Goal: Information Seeking & Learning: Understand process/instructions

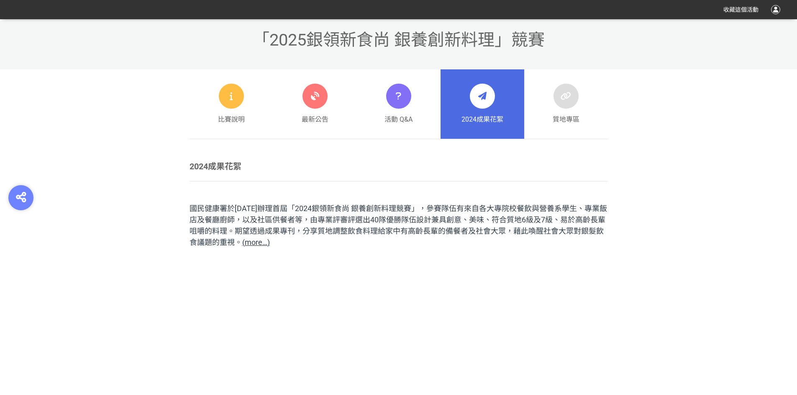
scroll to position [335, 0]
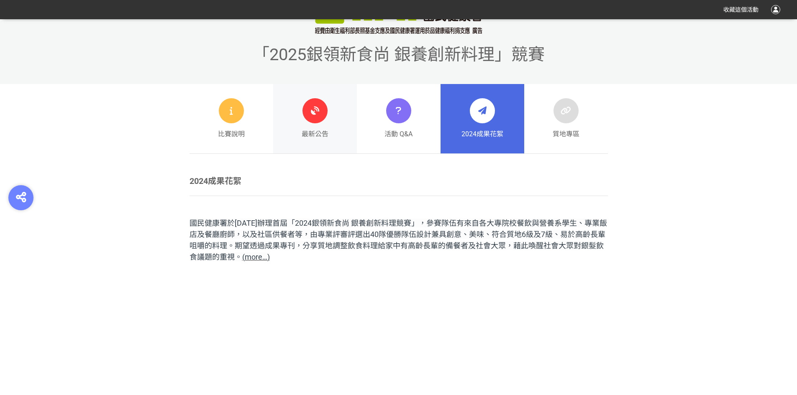
click at [312, 115] on icon at bounding box center [314, 110] width 15 height 15
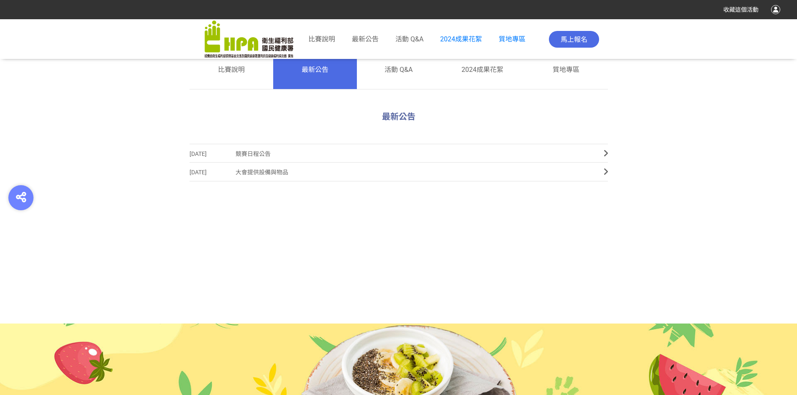
scroll to position [321, 0]
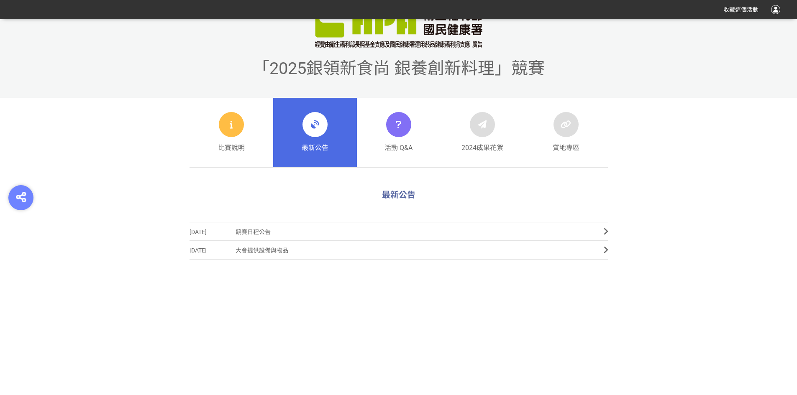
click at [314, 137] on div "最新公告" at bounding box center [315, 132] width 27 height 41
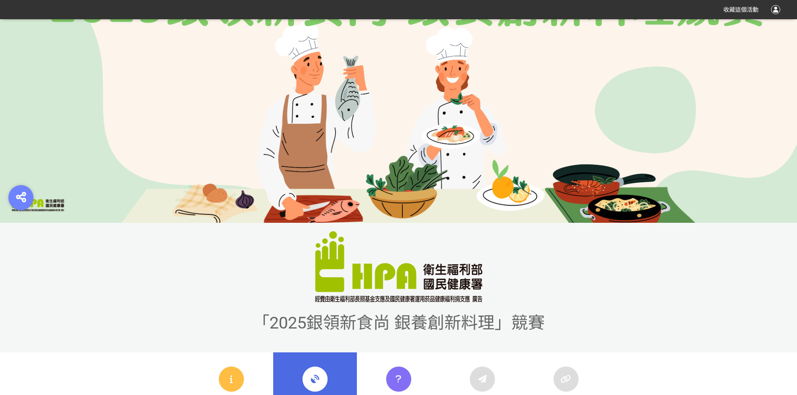
scroll to position [209, 0]
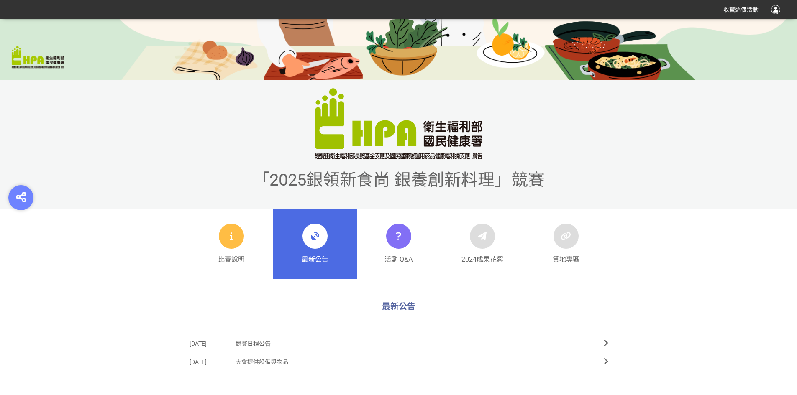
click at [318, 244] on div at bounding box center [314, 236] width 25 height 25
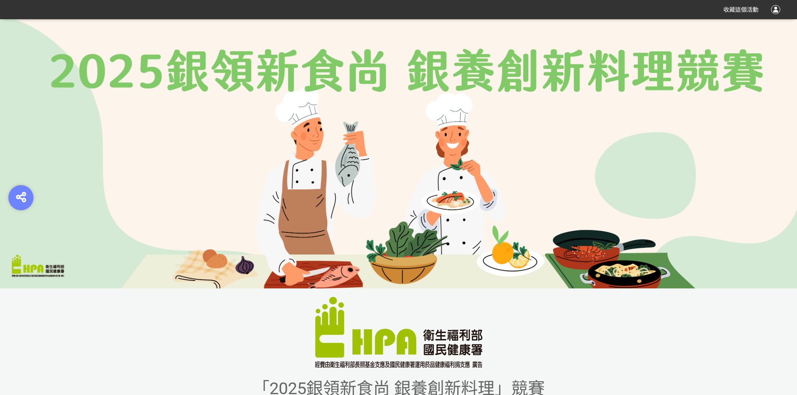
scroll to position [0, 0]
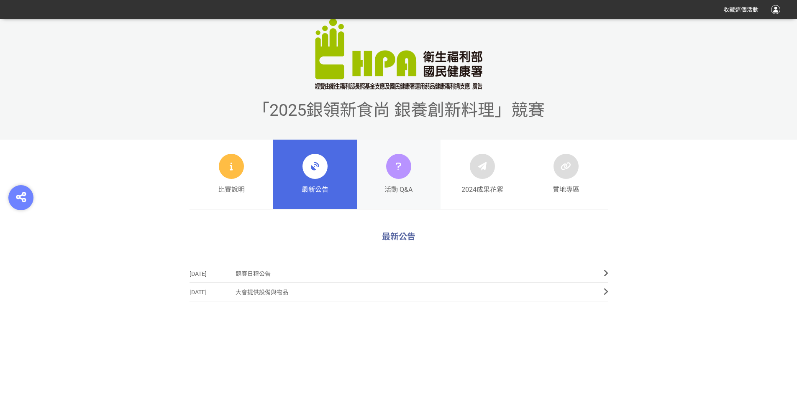
click at [399, 167] on icon at bounding box center [398, 166] width 12 height 15
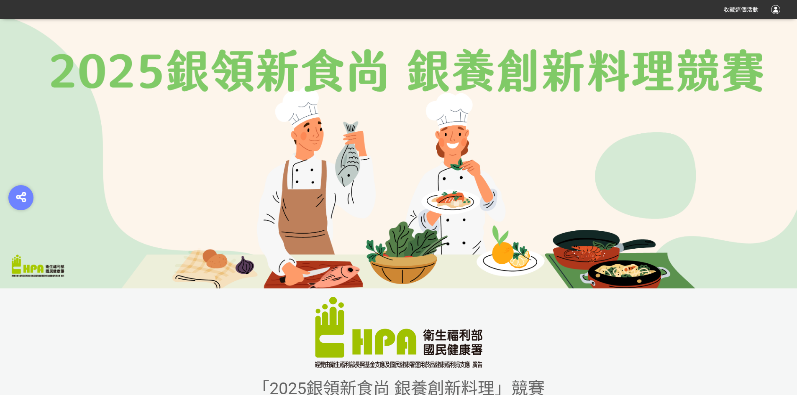
scroll to position [251, 0]
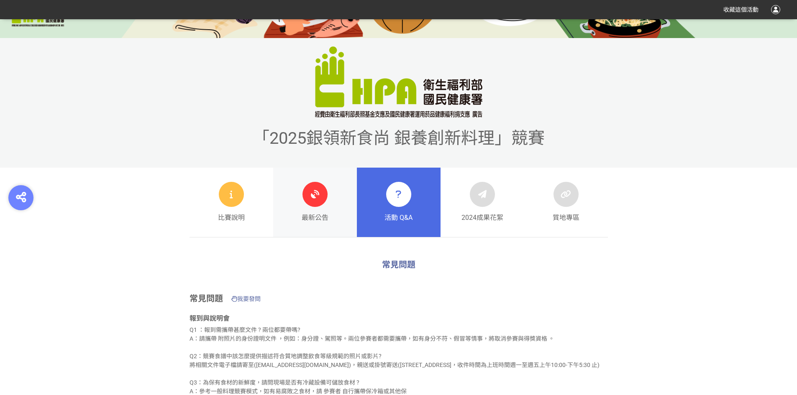
click at [309, 194] on icon at bounding box center [314, 194] width 15 height 15
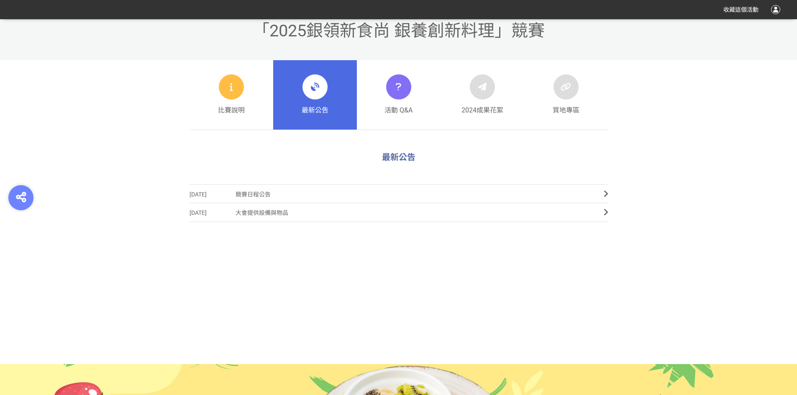
scroll to position [237, 0]
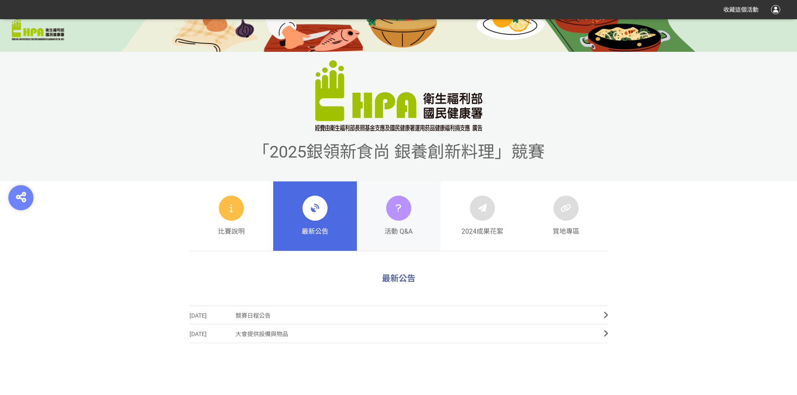
click at [394, 204] on icon at bounding box center [398, 208] width 12 height 15
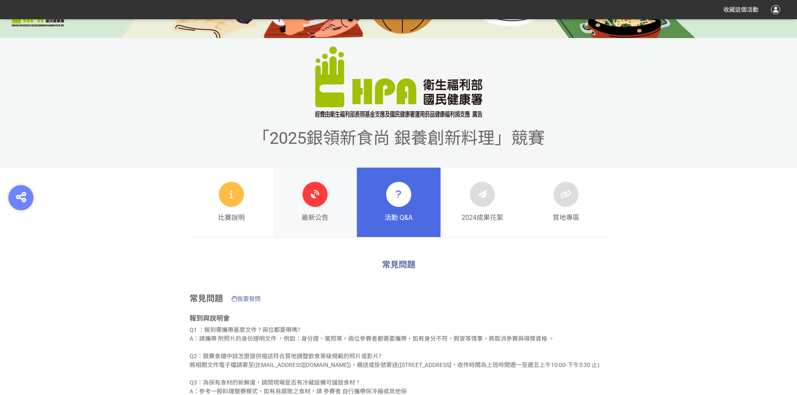
click at [312, 193] on icon at bounding box center [314, 194] width 15 height 15
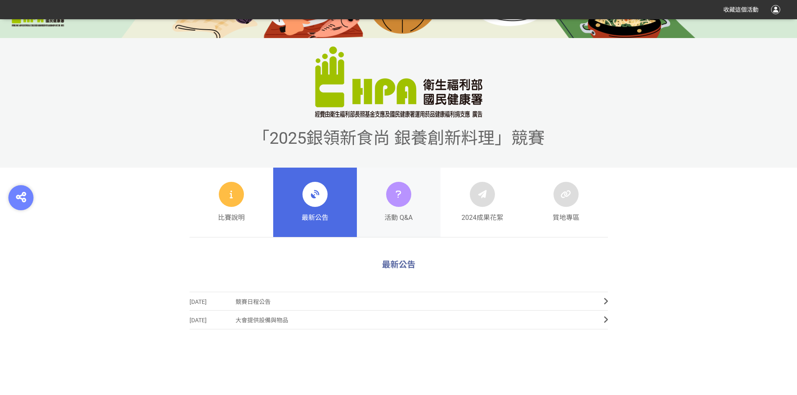
click at [406, 201] on div at bounding box center [398, 194] width 25 height 25
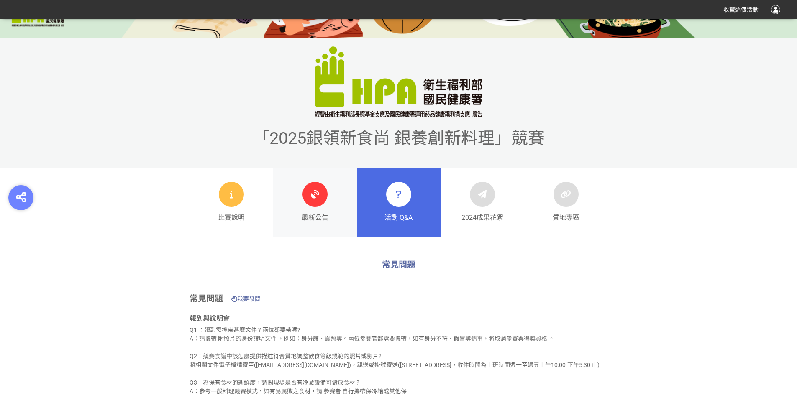
click at [319, 196] on icon at bounding box center [314, 194] width 15 height 15
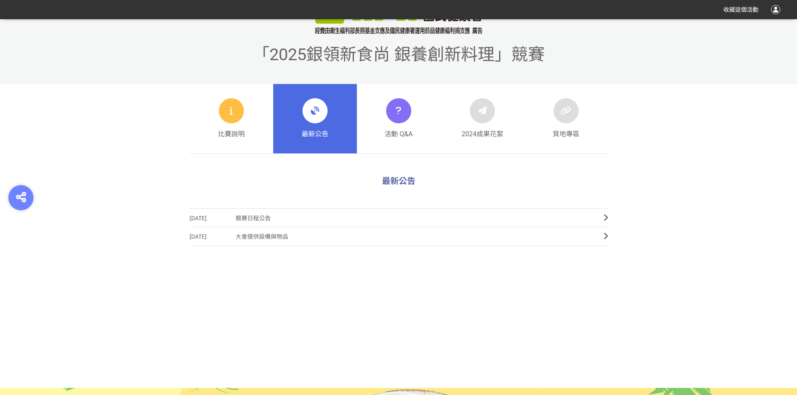
click at [318, 118] on icon at bounding box center [314, 110] width 15 height 15
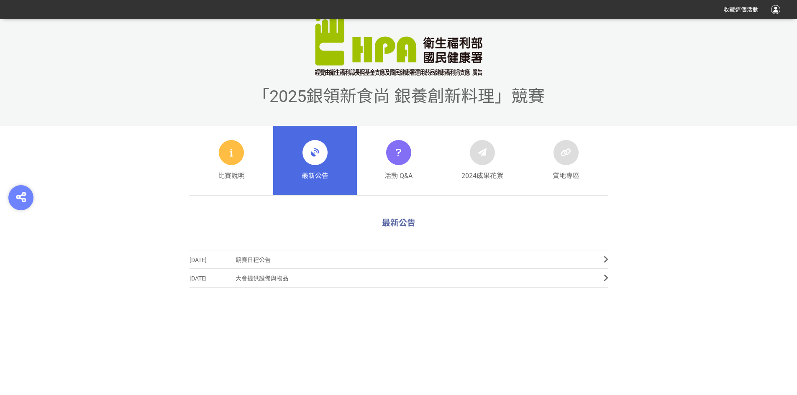
click at [314, 161] on div at bounding box center [314, 152] width 25 height 25
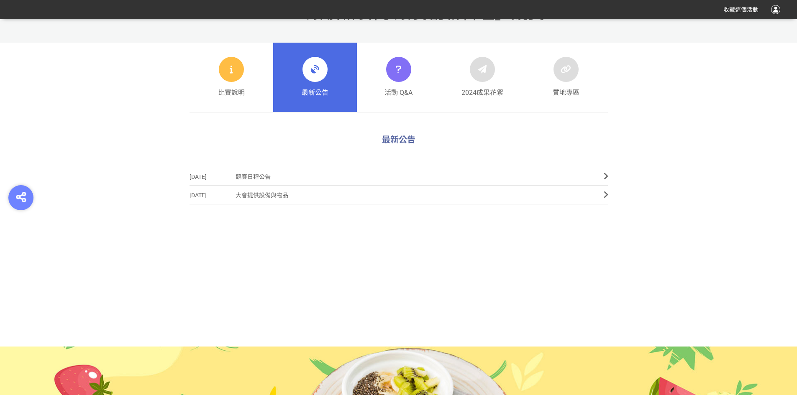
scroll to position [376, 0]
click at [402, 69] on icon at bounding box center [398, 68] width 12 height 15
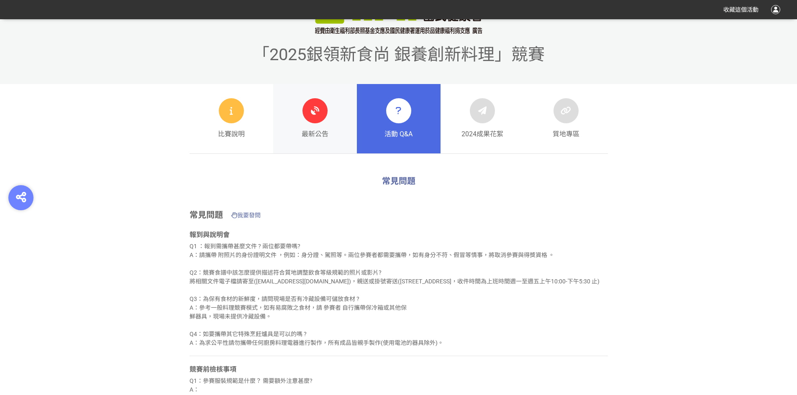
click at [311, 111] on icon at bounding box center [314, 110] width 15 height 15
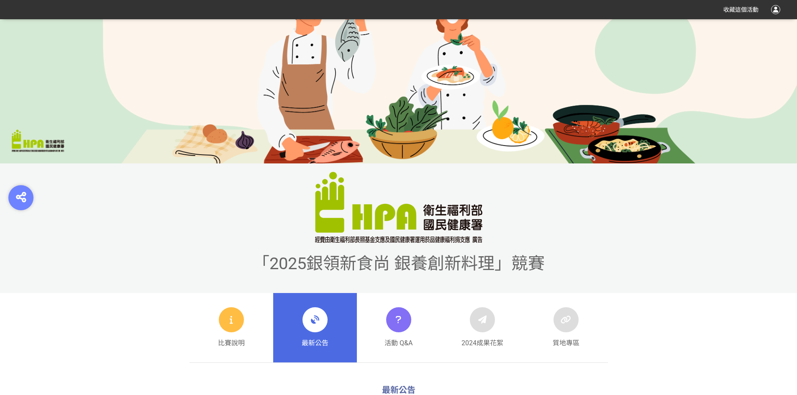
scroll to position [42, 0]
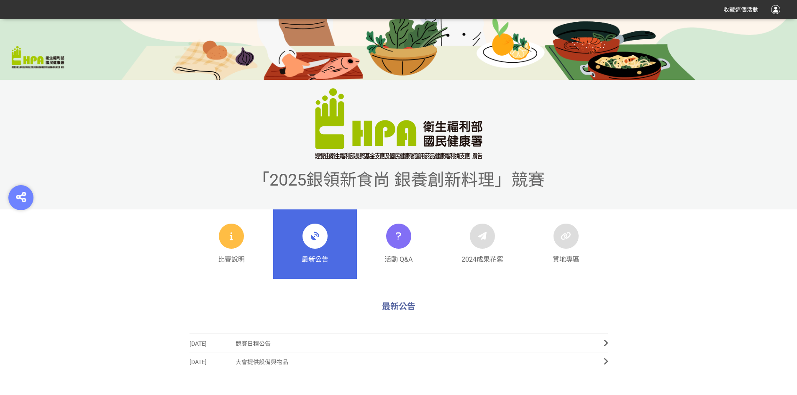
click at [312, 250] on div "最新公告" at bounding box center [315, 244] width 27 height 41
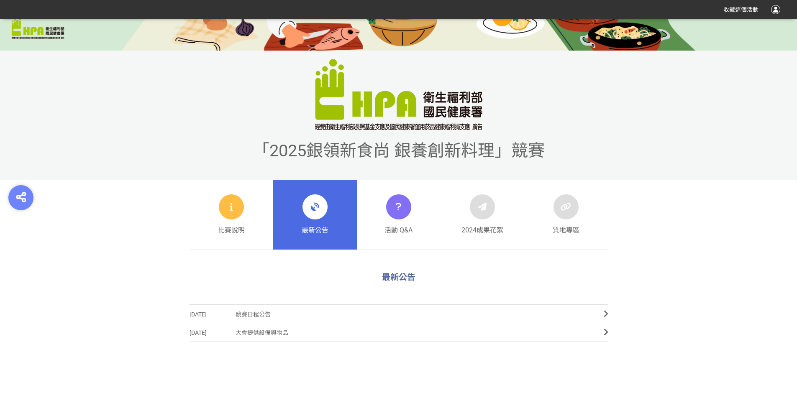
scroll to position [251, 0]
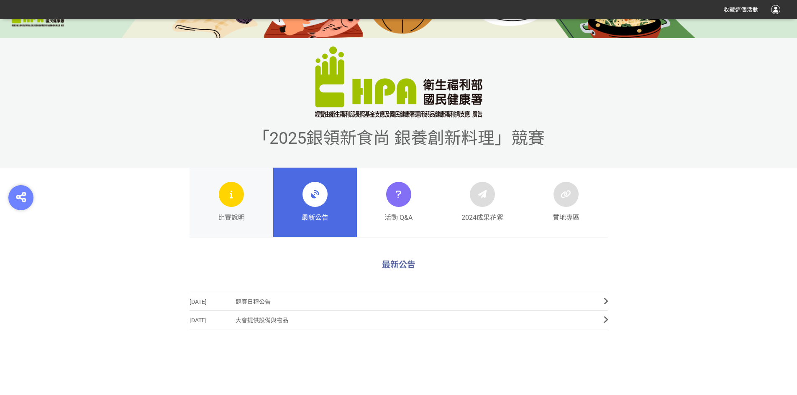
click at [239, 200] on div at bounding box center [231, 194] width 25 height 25
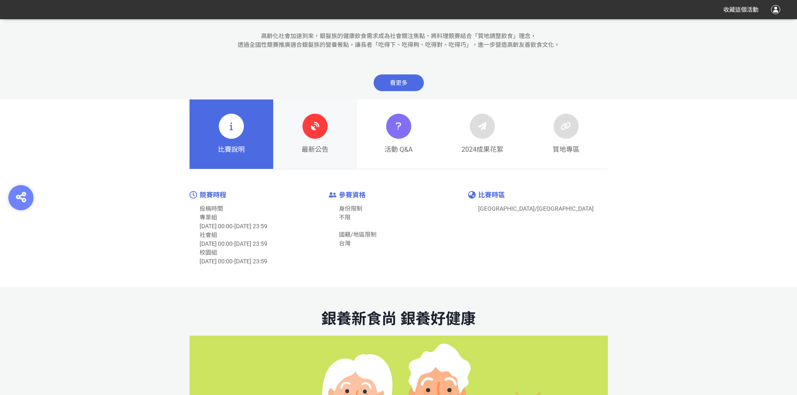
click at [315, 128] on icon at bounding box center [314, 126] width 15 height 15
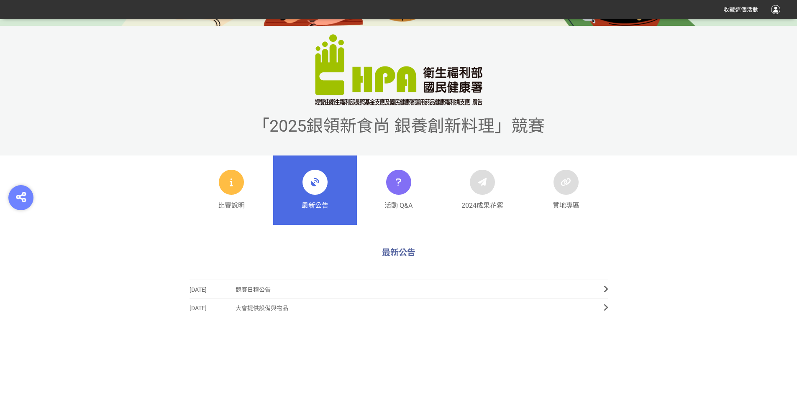
scroll to position [209, 0]
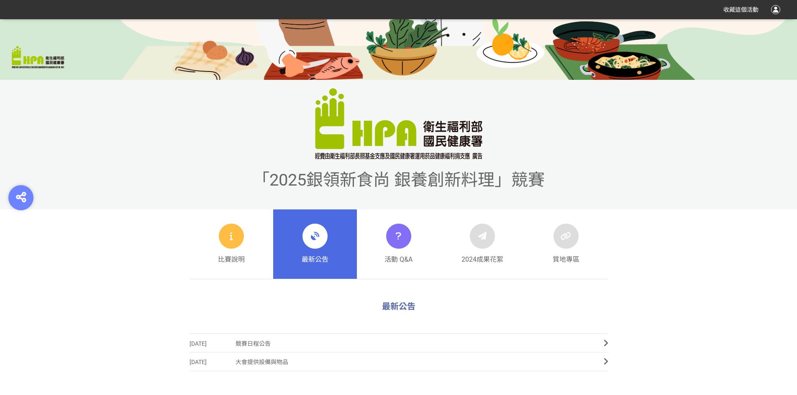
click at [397, 245] on div at bounding box center [398, 236] width 25 height 25
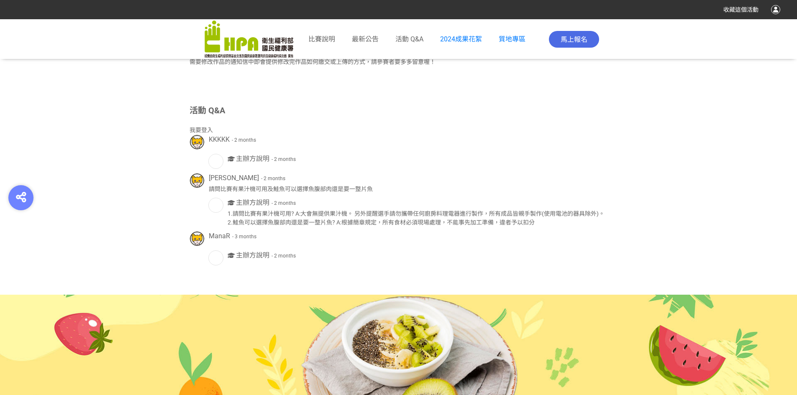
scroll to position [1463, 0]
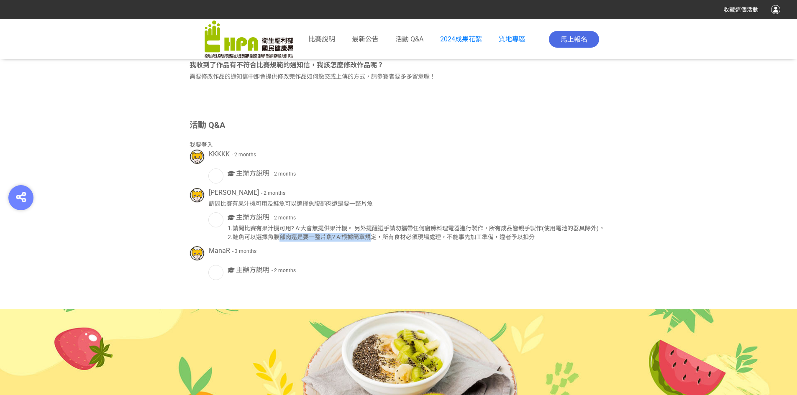
drag, startPoint x: 279, startPoint y: 248, endPoint x: 368, endPoint y: 245, distance: 88.7
click at [368, 242] on div "1.請問比賽有果汁機可用? A:大會無提供果汁機。 另外提醒選手請勿攜帶任何廚房料理電器進行製作，所有成品皆親手製作(使用電池的器具除外)。 2.鮭魚可以選擇…" at bounding box center [417, 233] width 380 height 18
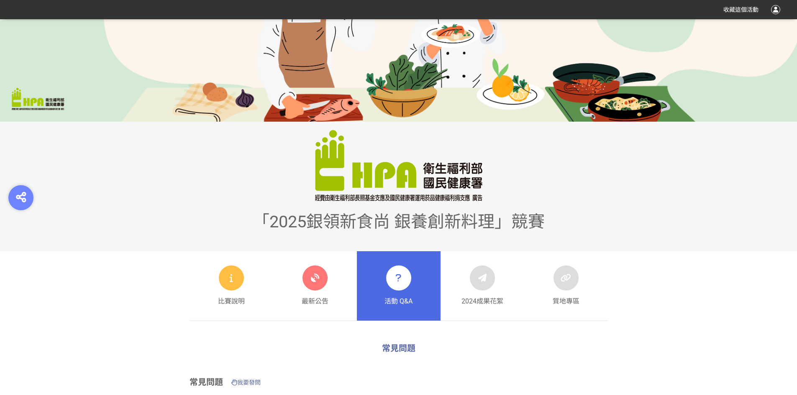
scroll to position [167, 0]
click at [311, 275] on icon at bounding box center [314, 278] width 15 height 15
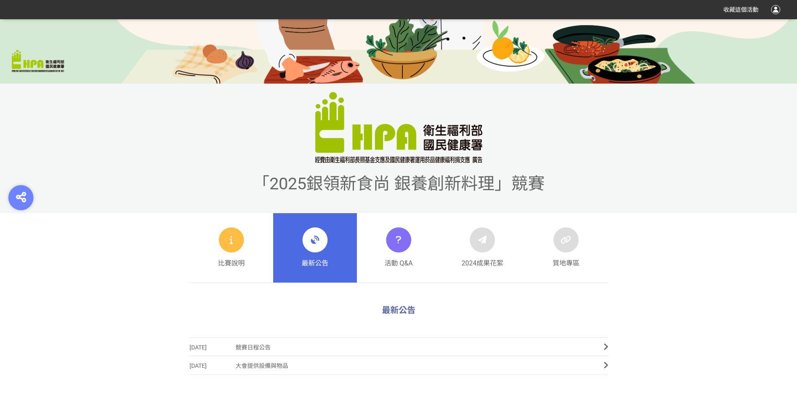
scroll to position [209, 0]
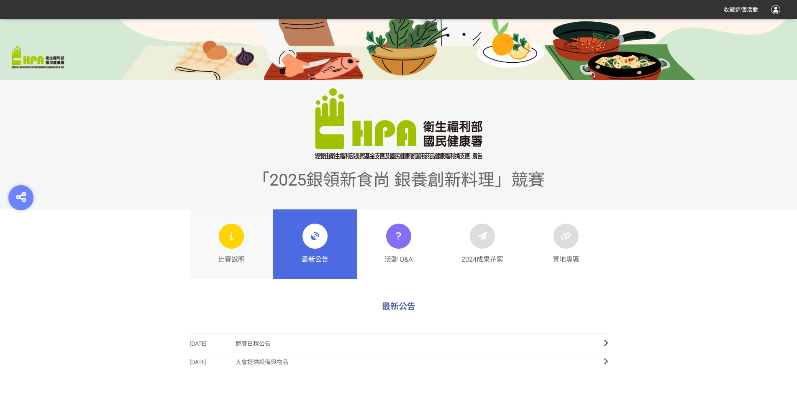
click at [234, 245] on div at bounding box center [231, 236] width 25 height 25
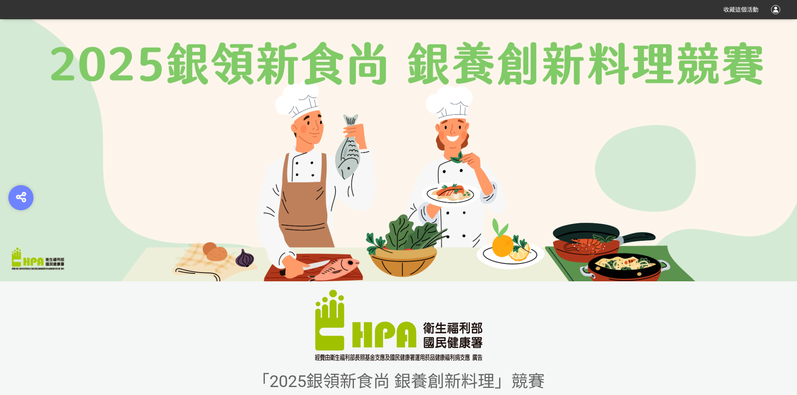
scroll to position [251, 0]
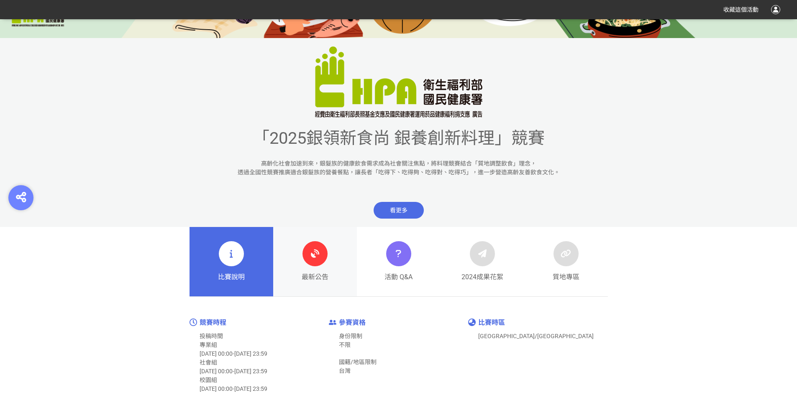
click at [319, 260] on icon at bounding box center [314, 253] width 15 height 15
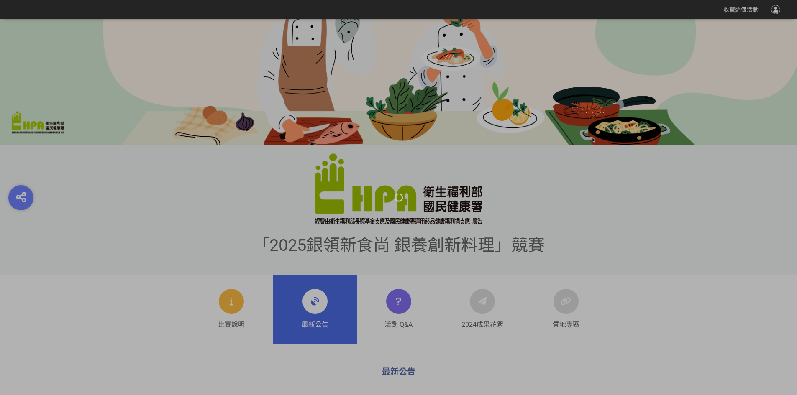
scroll to position [251, 0]
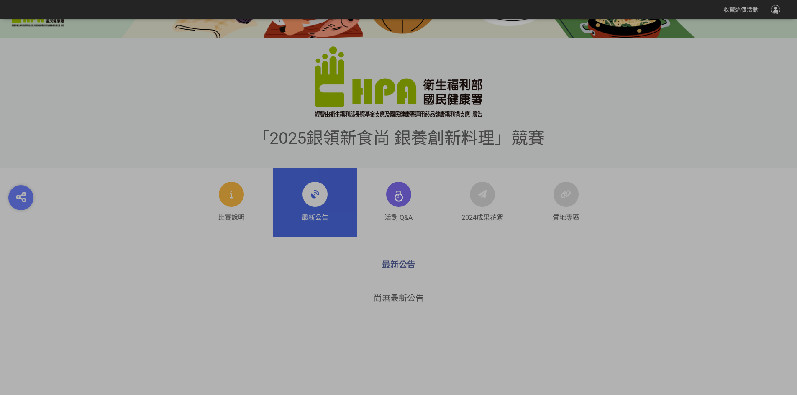
click at [397, 197] on icon at bounding box center [398, 197] width 9 height 9
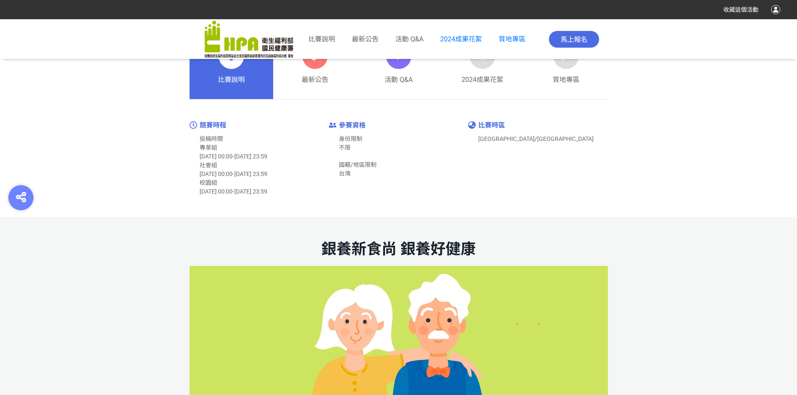
scroll to position [418, 0]
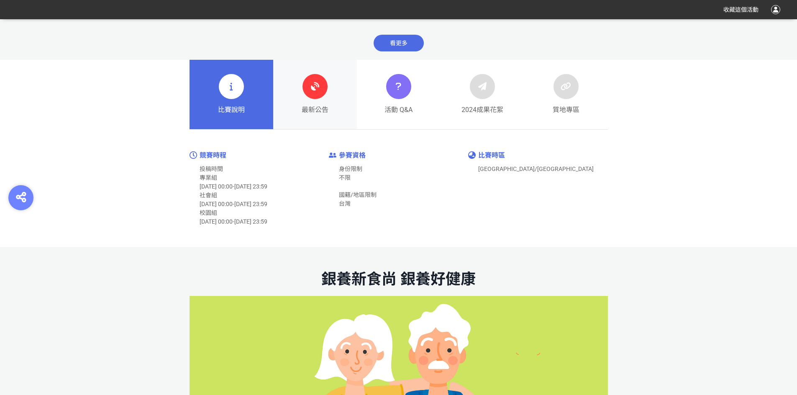
click at [314, 82] on icon at bounding box center [314, 86] width 15 height 15
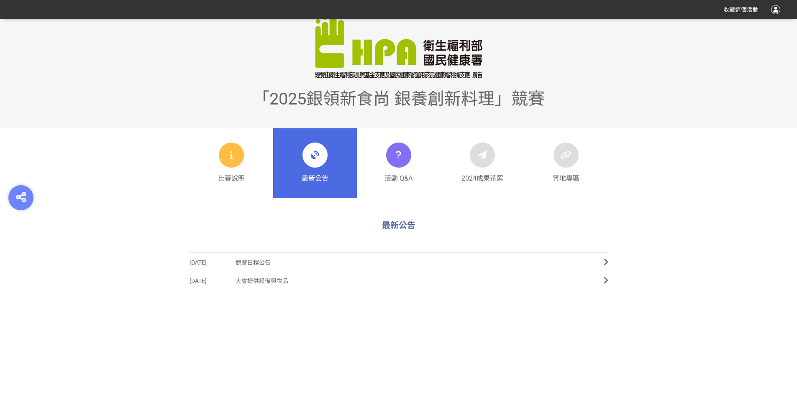
scroll to position [293, 0]
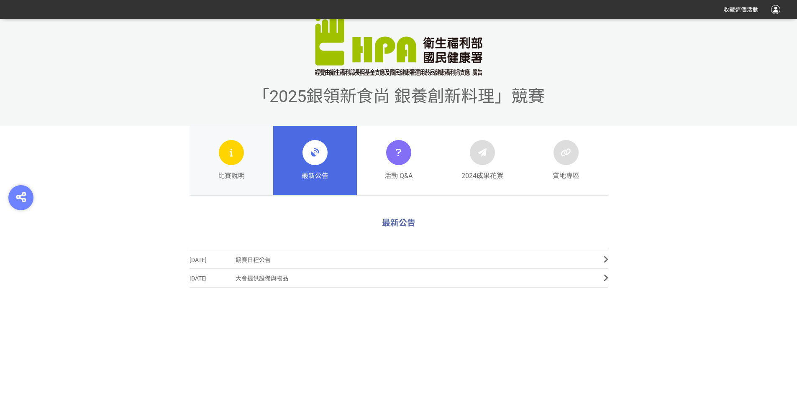
click at [237, 155] on div at bounding box center [231, 152] width 25 height 25
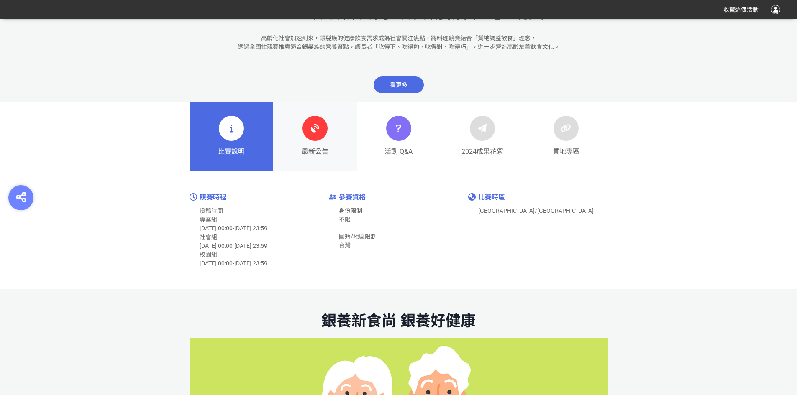
click at [315, 133] on icon at bounding box center [314, 128] width 15 height 15
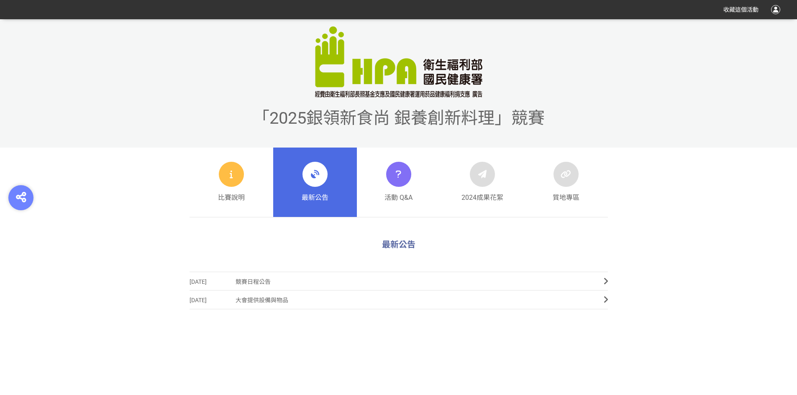
scroll to position [376, 0]
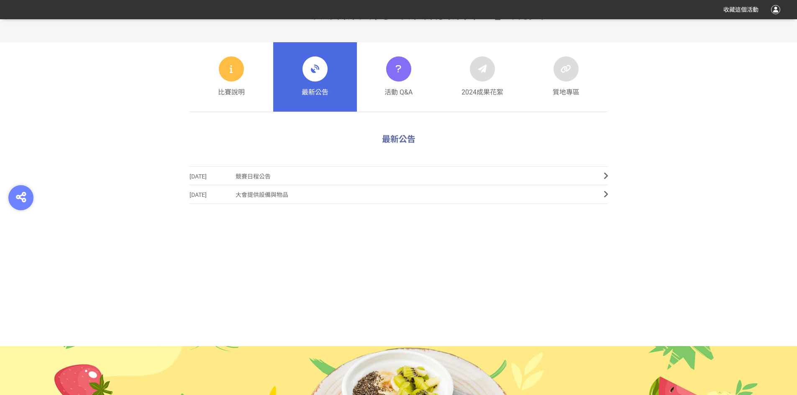
click at [313, 80] on div at bounding box center [314, 68] width 25 height 25
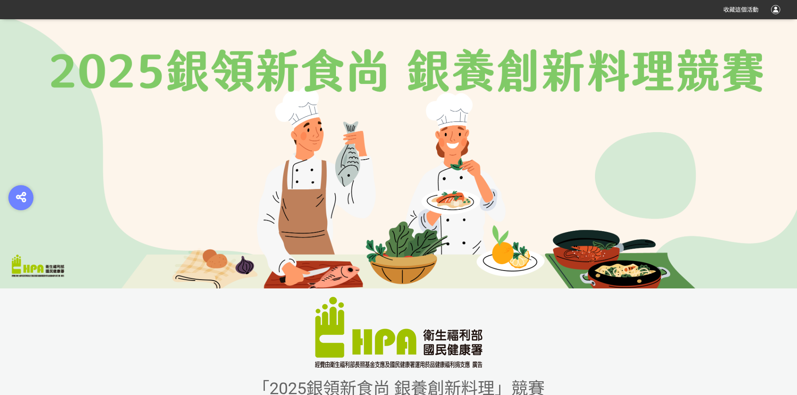
scroll to position [0, 0]
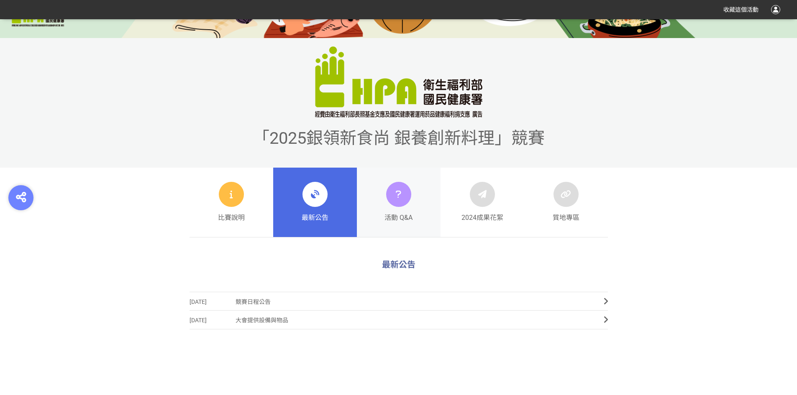
click at [396, 190] on icon at bounding box center [398, 194] width 12 height 15
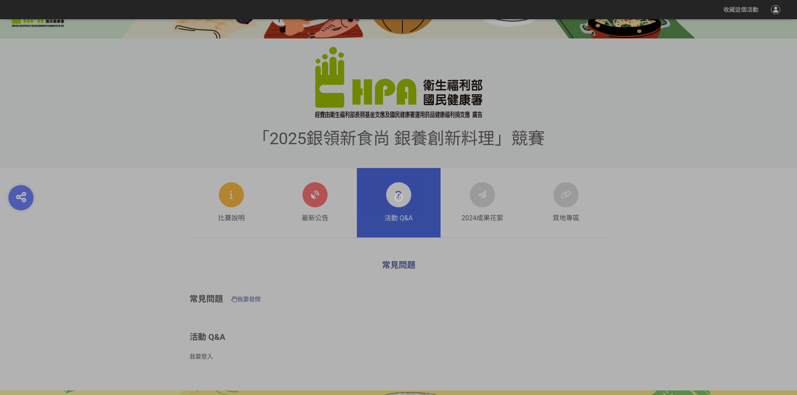
scroll to position [251, 0]
click at [312, 198] on div at bounding box center [398, 197] width 797 height 395
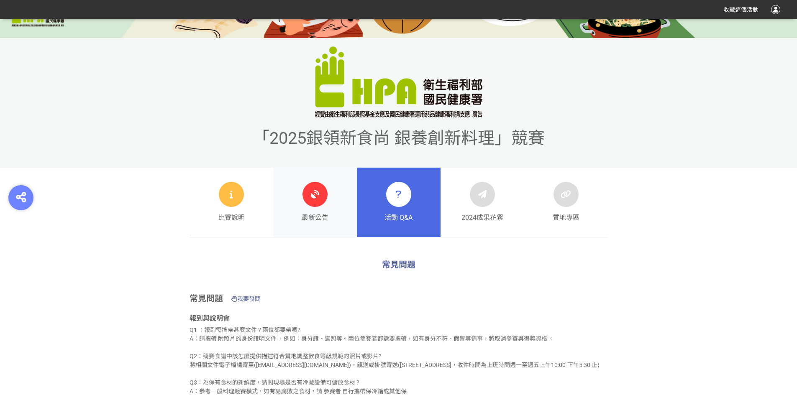
click at [309, 200] on icon at bounding box center [314, 194] width 15 height 15
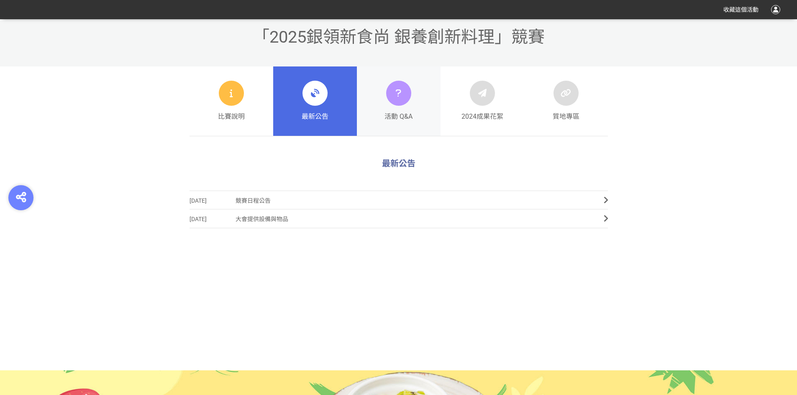
scroll to position [293, 0]
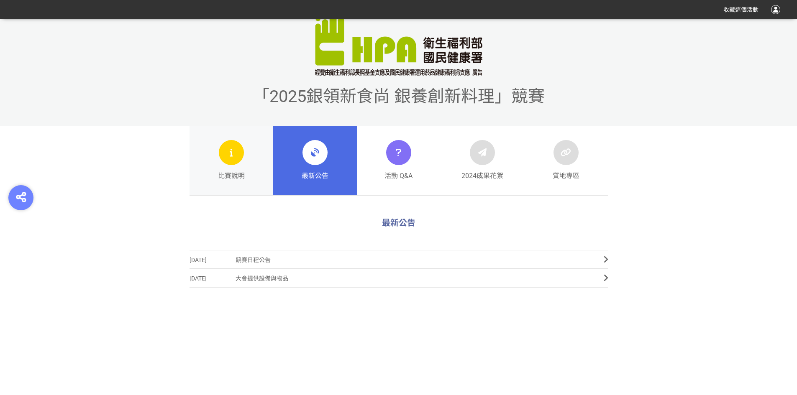
click at [233, 158] on icon at bounding box center [231, 152] width 10 height 15
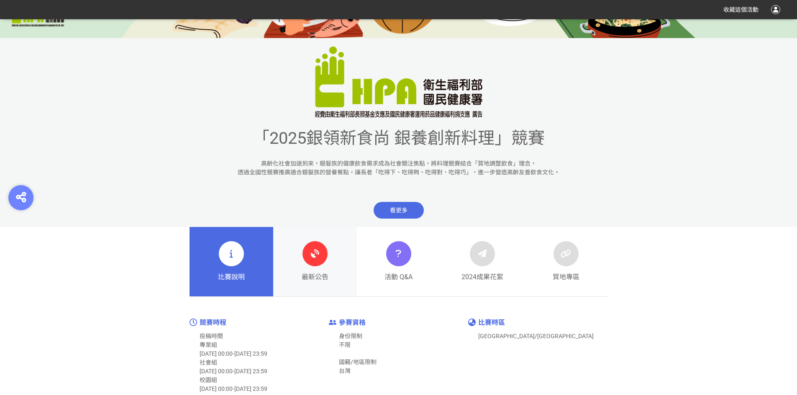
click at [321, 253] on icon at bounding box center [314, 253] width 15 height 15
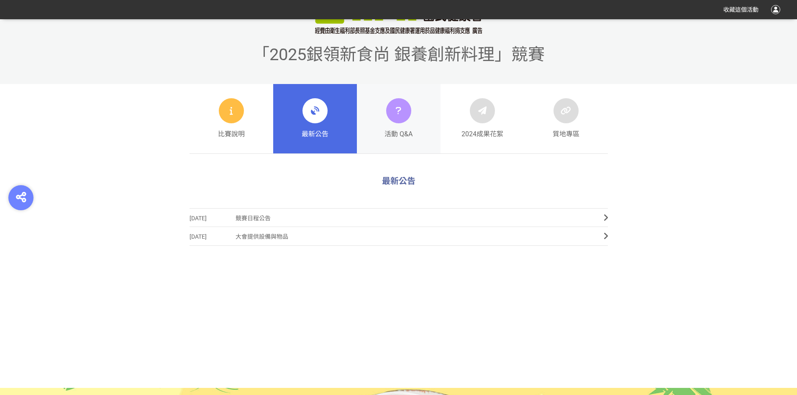
click at [400, 119] on div at bounding box center [398, 110] width 25 height 25
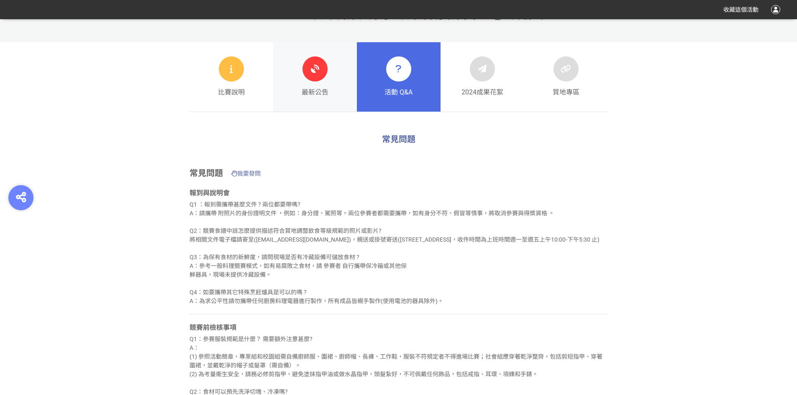
click at [303, 70] on div at bounding box center [314, 68] width 25 height 25
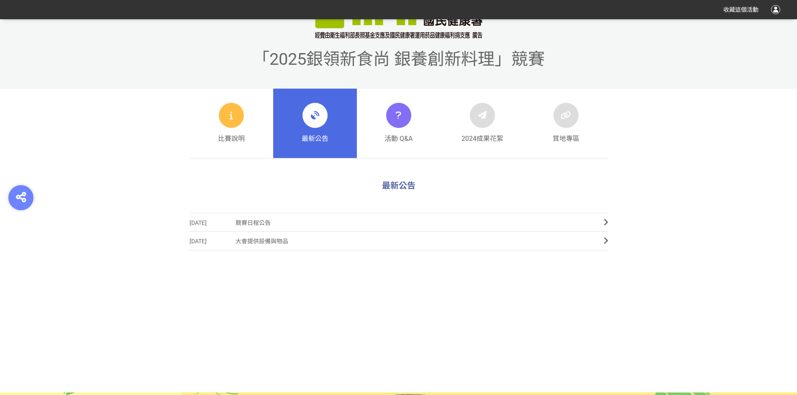
scroll to position [335, 0]
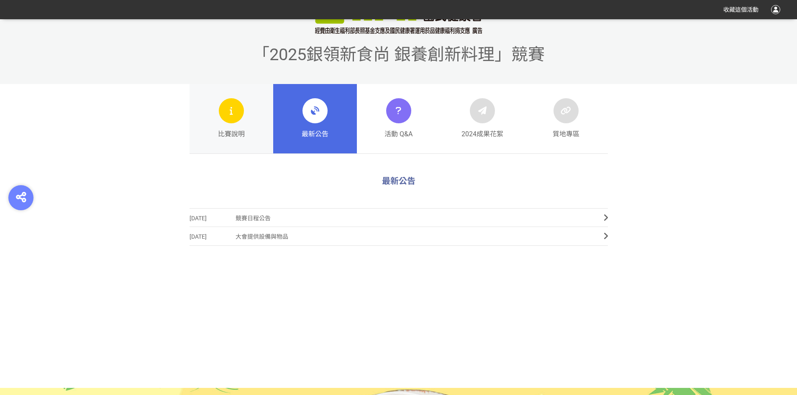
click at [235, 111] on icon at bounding box center [231, 110] width 10 height 15
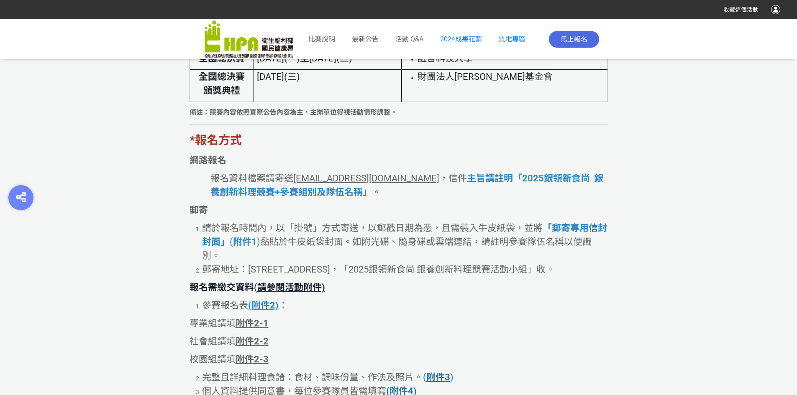
scroll to position [1756, 0]
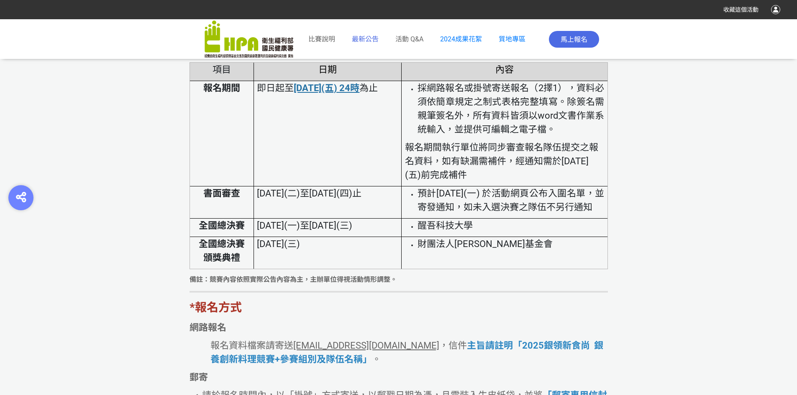
click at [360, 38] on span "最新公告" at bounding box center [365, 39] width 27 height 8
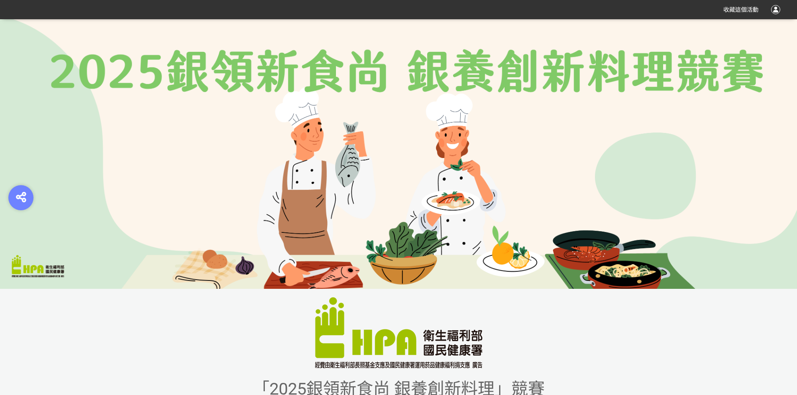
scroll to position [251, 0]
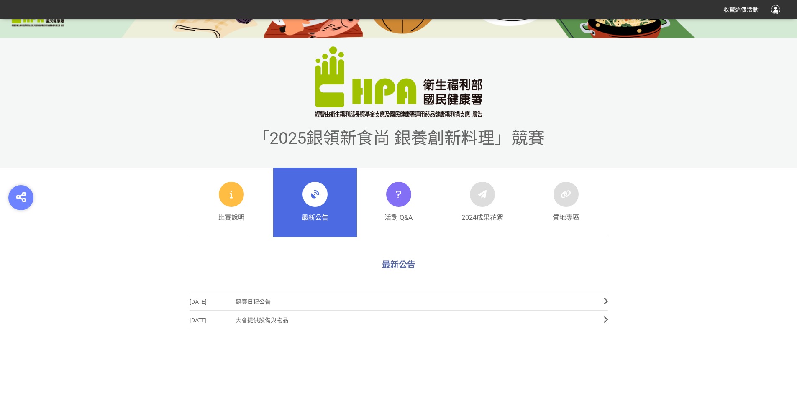
click at [232, 195] on icon at bounding box center [231, 194] width 10 height 15
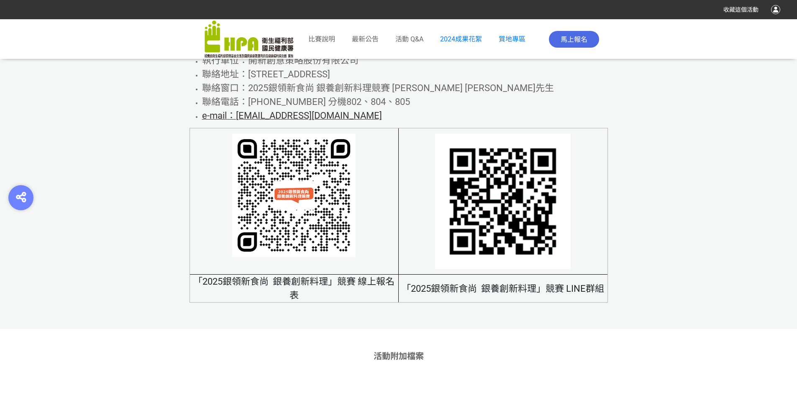
scroll to position [5102, 0]
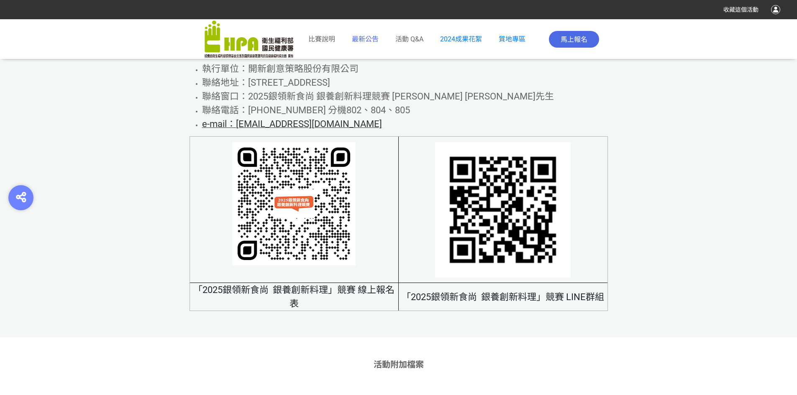
click at [370, 36] on span "最新公告" at bounding box center [365, 39] width 27 height 8
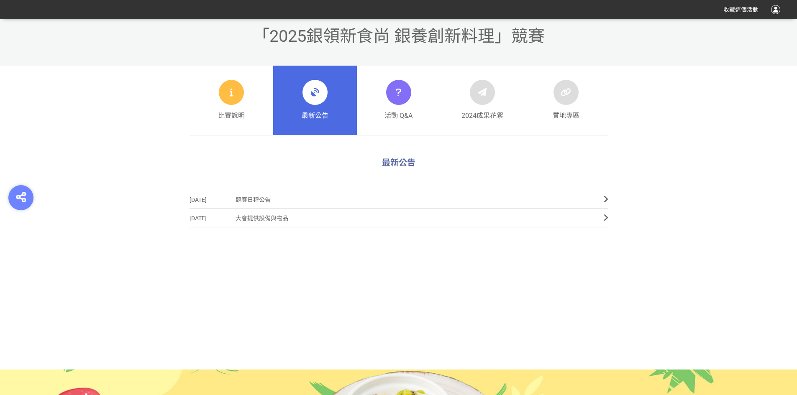
scroll to position [237, 0]
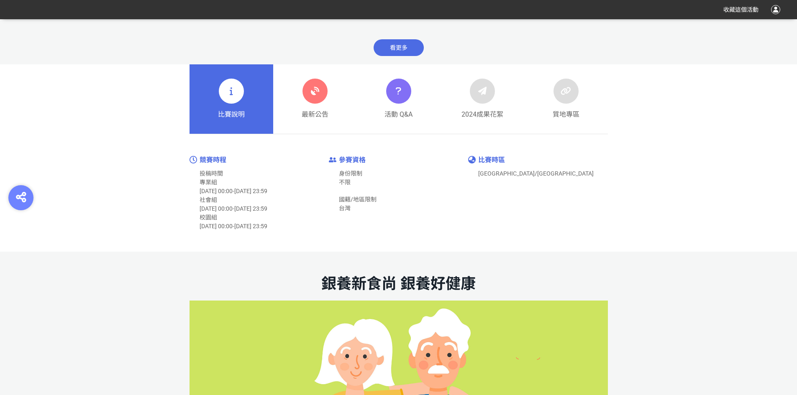
scroll to position [293, 0]
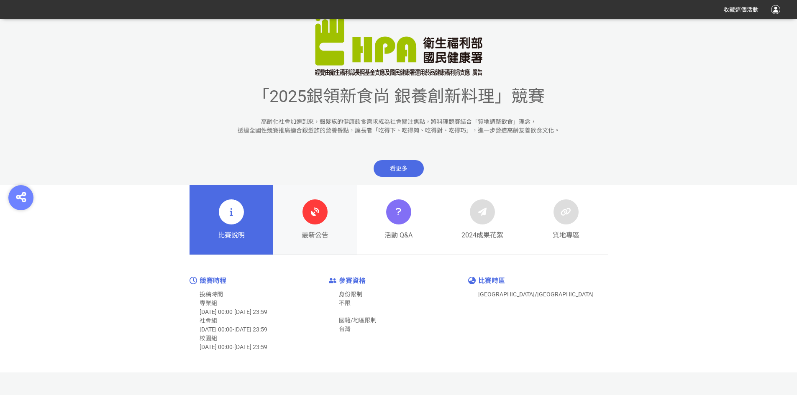
click at [322, 216] on div at bounding box center [314, 211] width 25 height 25
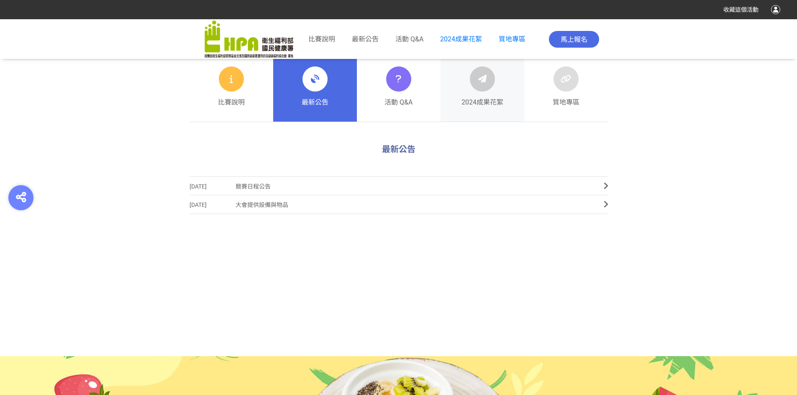
scroll to position [279, 0]
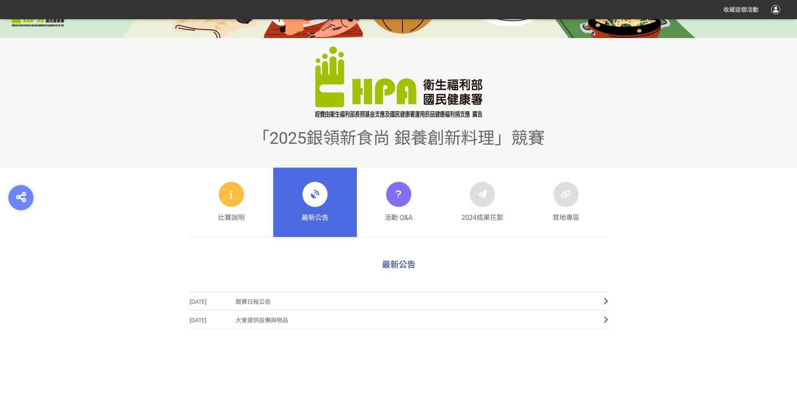
click at [314, 202] on icon at bounding box center [314, 194] width 15 height 15
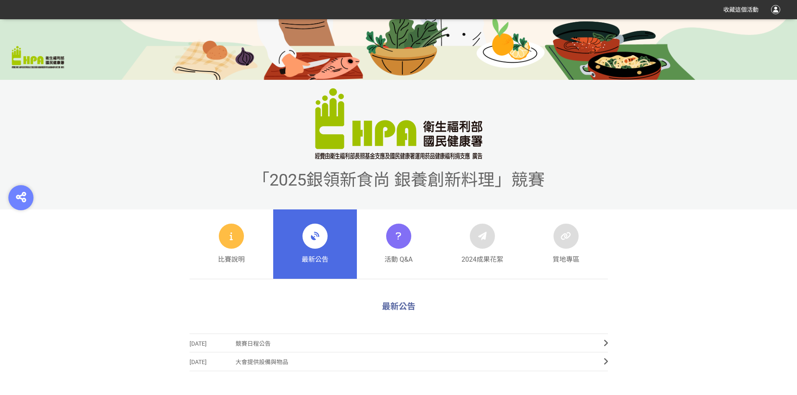
scroll to position [251, 0]
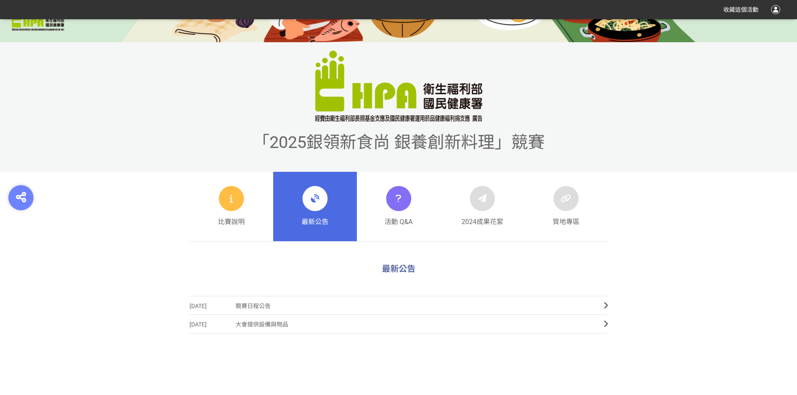
scroll to position [293, 0]
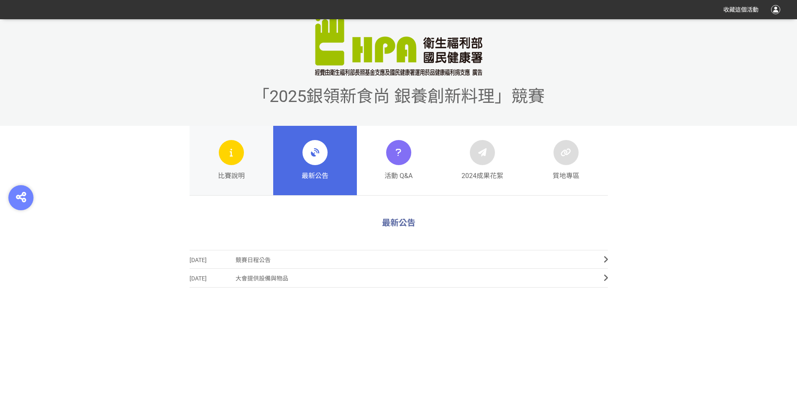
click at [221, 151] on div at bounding box center [231, 152] width 25 height 25
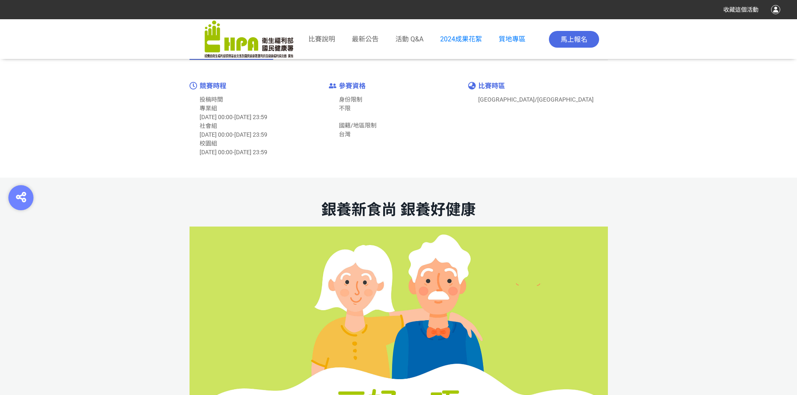
scroll to position [455, 0]
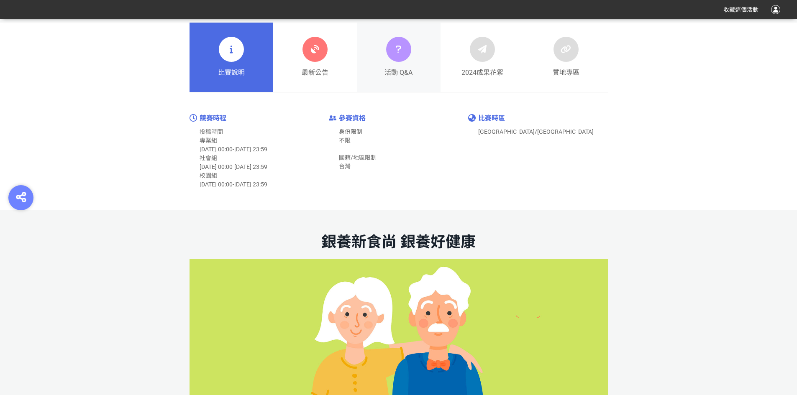
click at [394, 53] on icon at bounding box center [398, 49] width 12 height 15
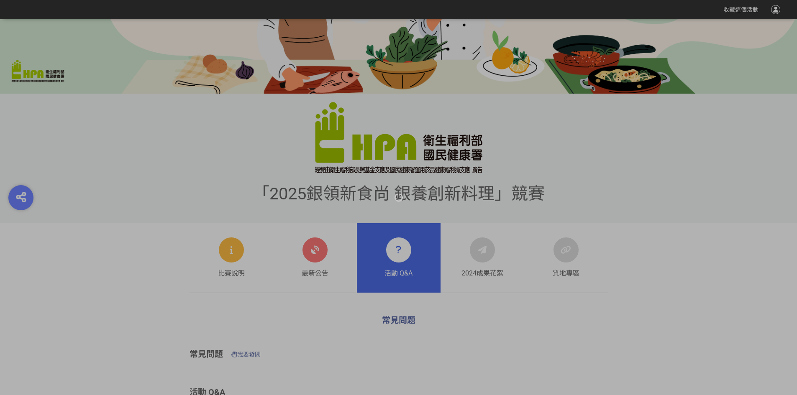
scroll to position [209, 0]
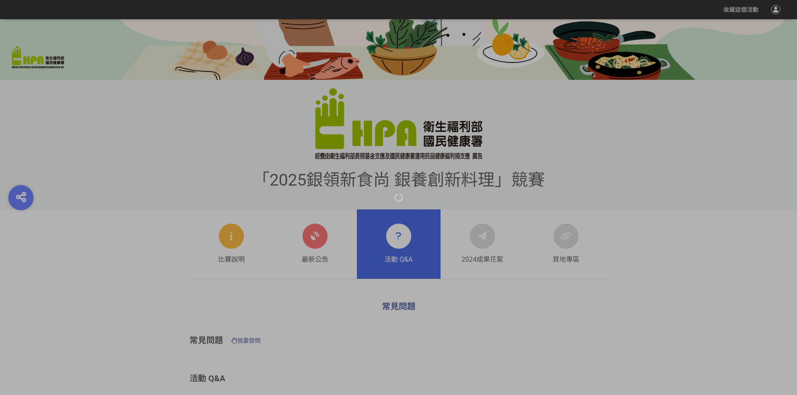
click at [308, 241] on div at bounding box center [398, 197] width 797 height 395
click at [317, 241] on div at bounding box center [398, 197] width 797 height 395
click at [312, 249] on div at bounding box center [398, 197] width 797 height 395
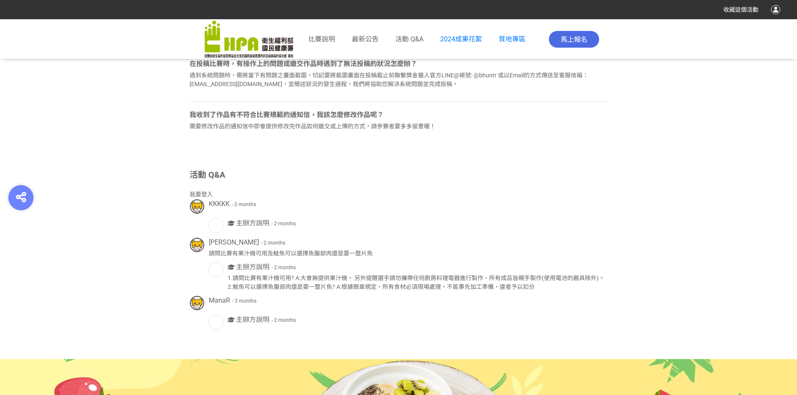
scroll to position [1296, 0]
